Goal: Contribute content

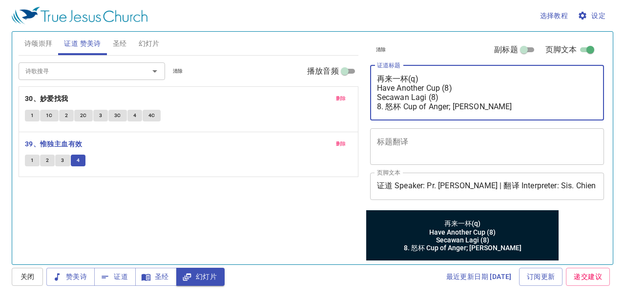
type textarea "再来一杯(qi) Have Another Cup (8) Secawan Lagi (8) 8. 怒杯 Cup of Anger; Cawan Murka"
